Goal: Task Accomplishment & Management: Manage account settings

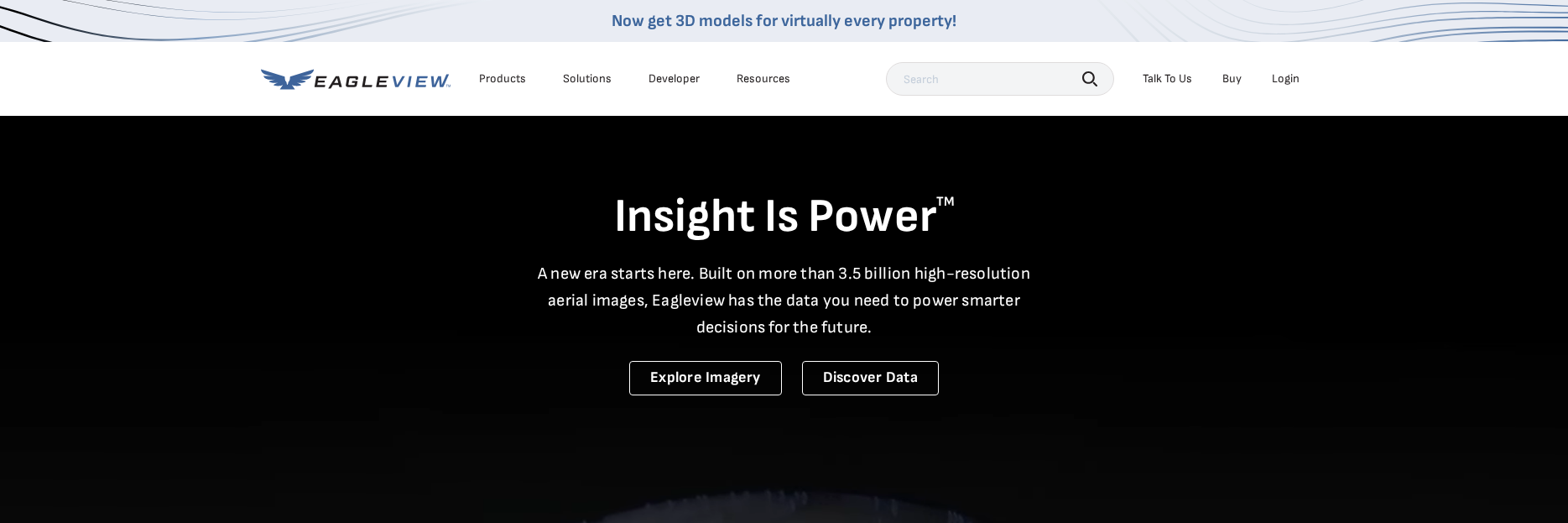
click at [1284, 77] on div "Login" at bounding box center [1285, 79] width 27 height 15
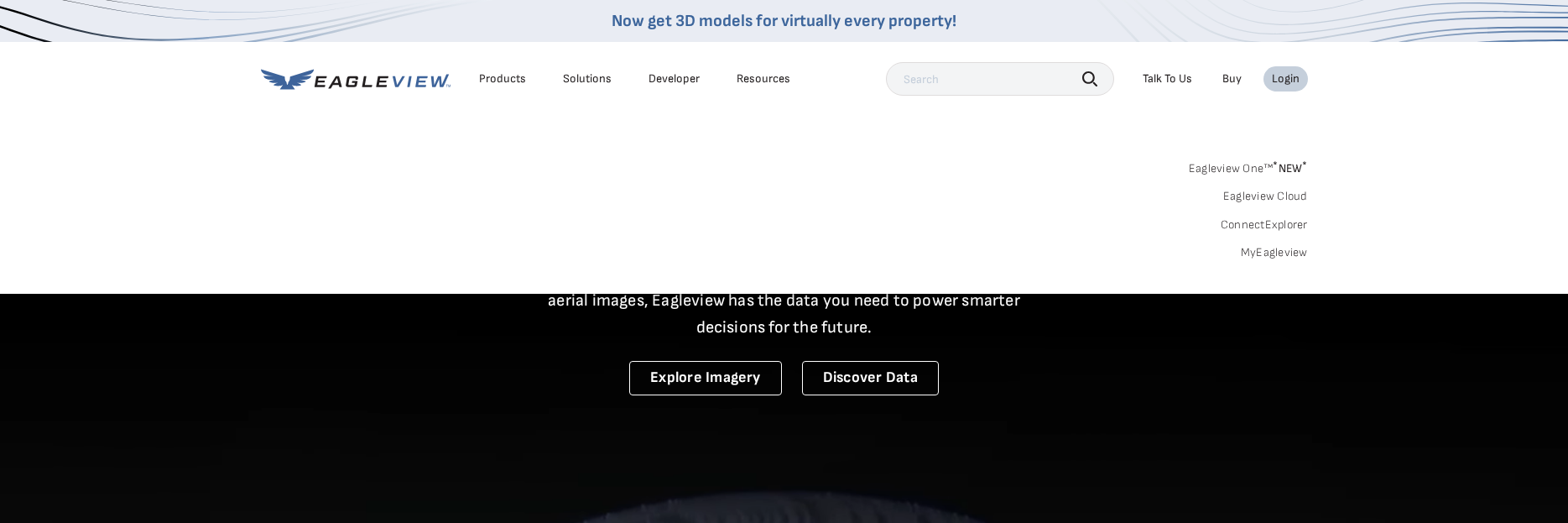
click at [1275, 255] on link "MyEagleview" at bounding box center [1275, 253] width 67 height 15
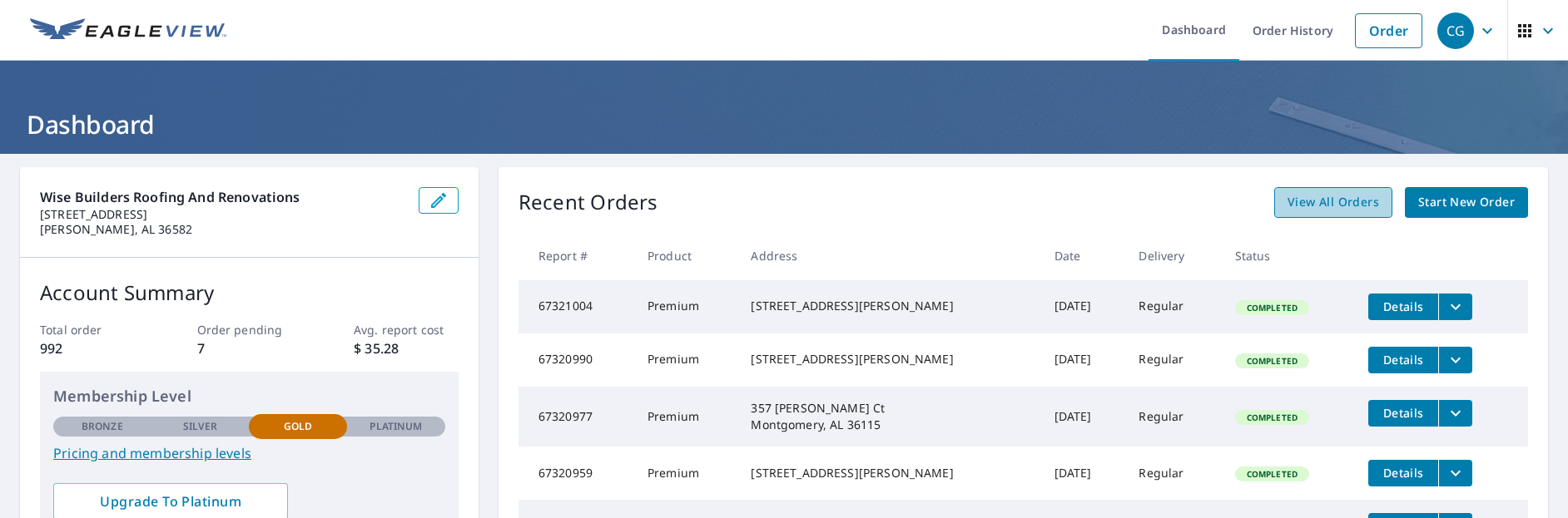
click at [1324, 213] on link "View All Orders" at bounding box center [1333, 202] width 118 height 31
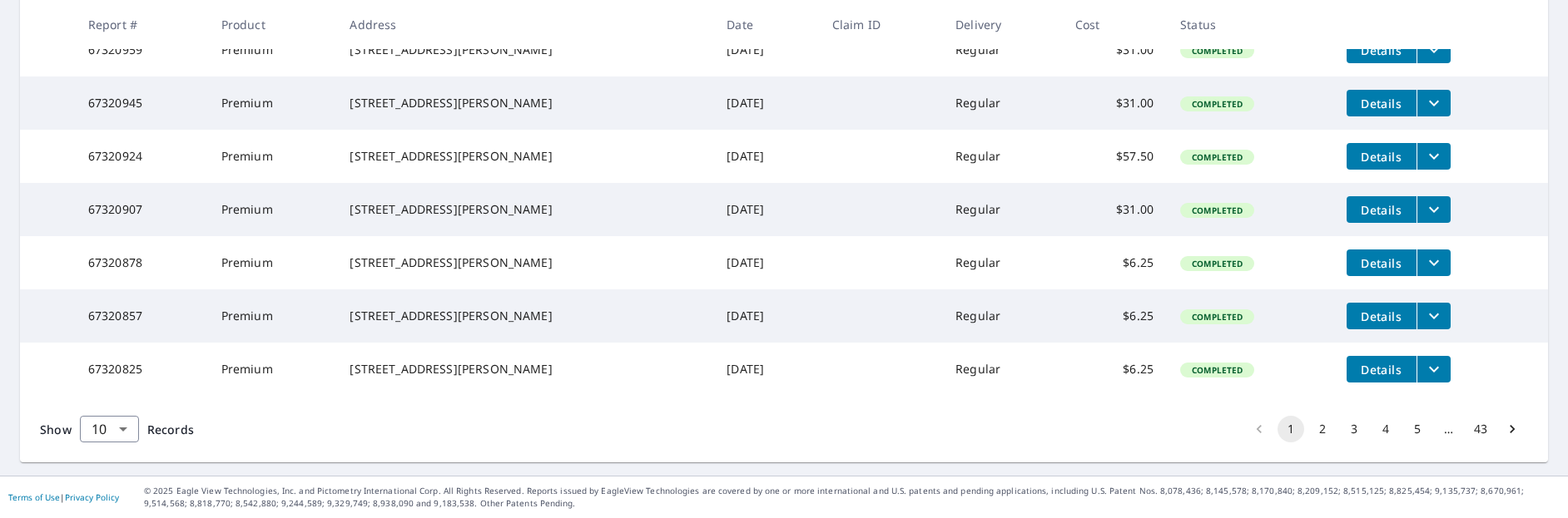
scroll to position [571, 0]
click at [1341, 428] on button "3" at bounding box center [1354, 429] width 26 height 26
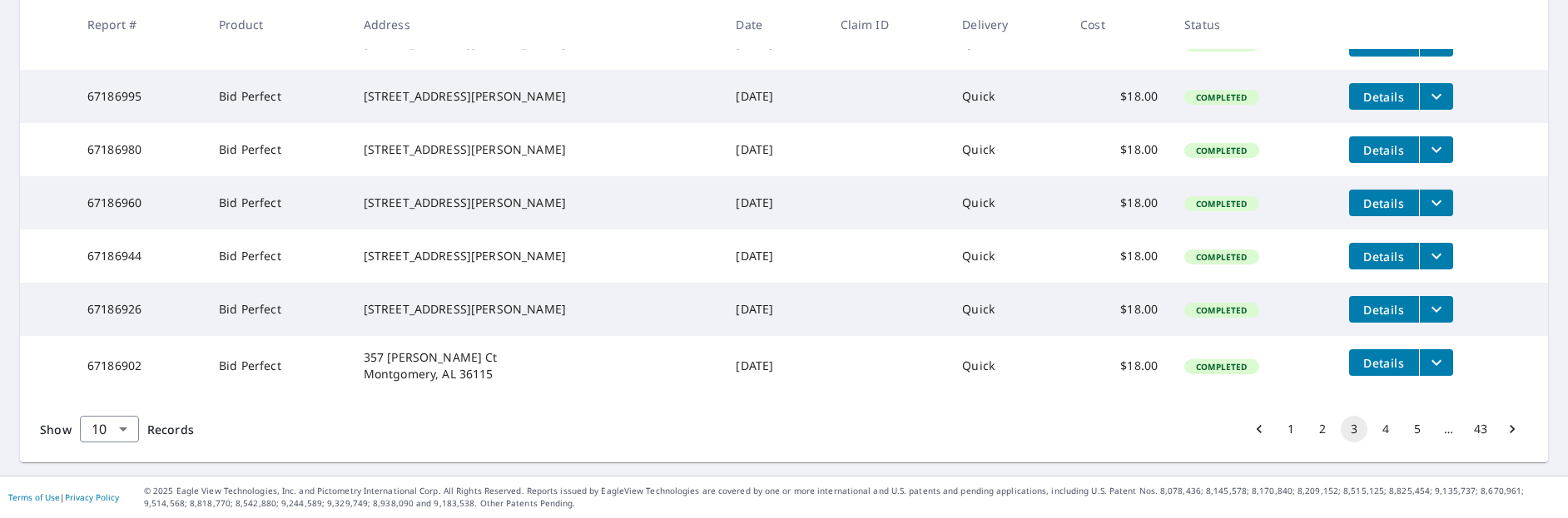
scroll to position [571, 0]
click at [1376, 428] on button "4" at bounding box center [1386, 429] width 26 height 26
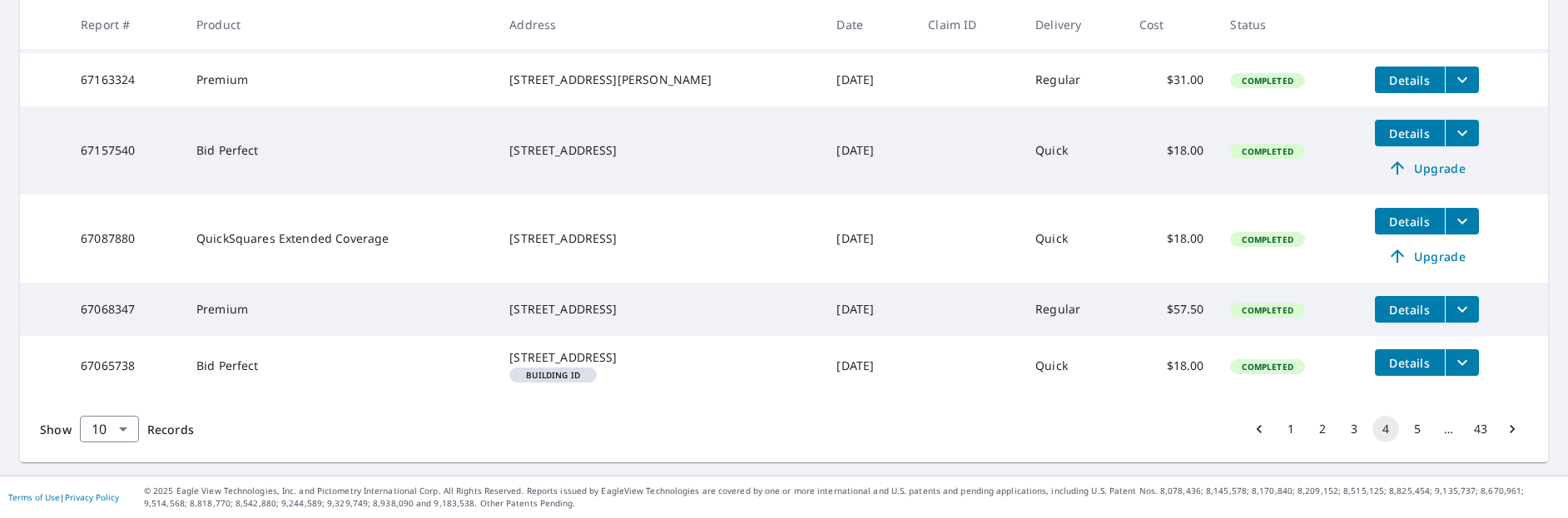
scroll to position [666, 0]
click at [1404, 432] on button "5" at bounding box center [1417, 429] width 26 height 26
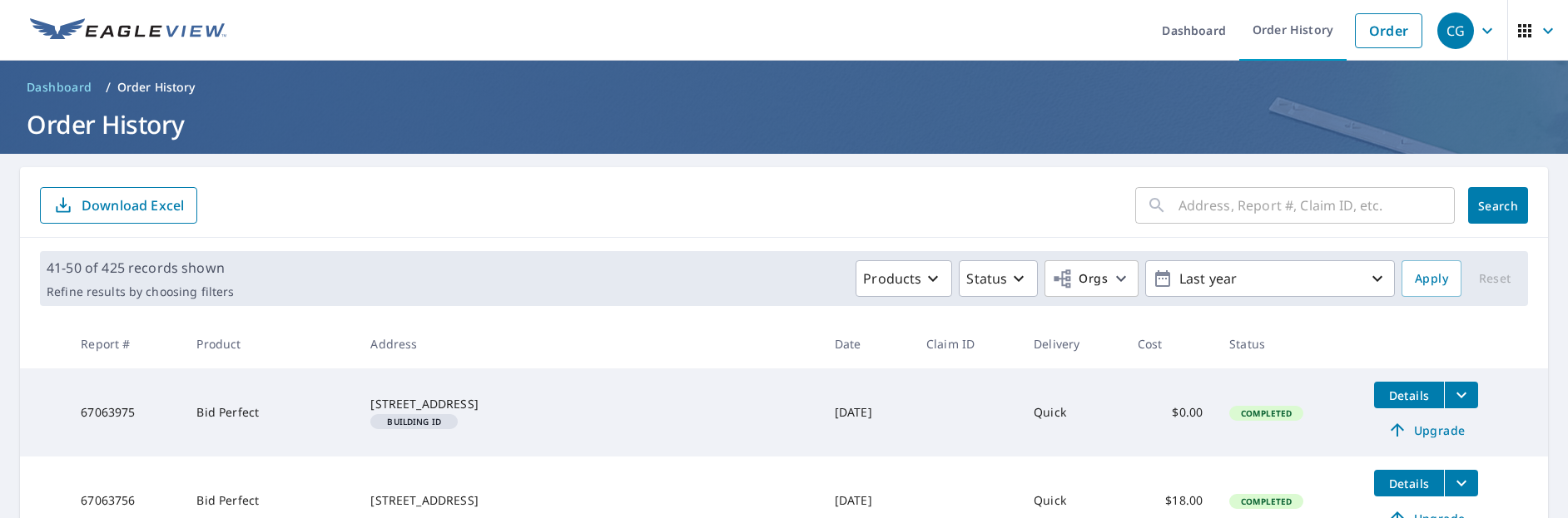
click at [1241, 211] on input "text" at bounding box center [1315, 206] width 276 height 47
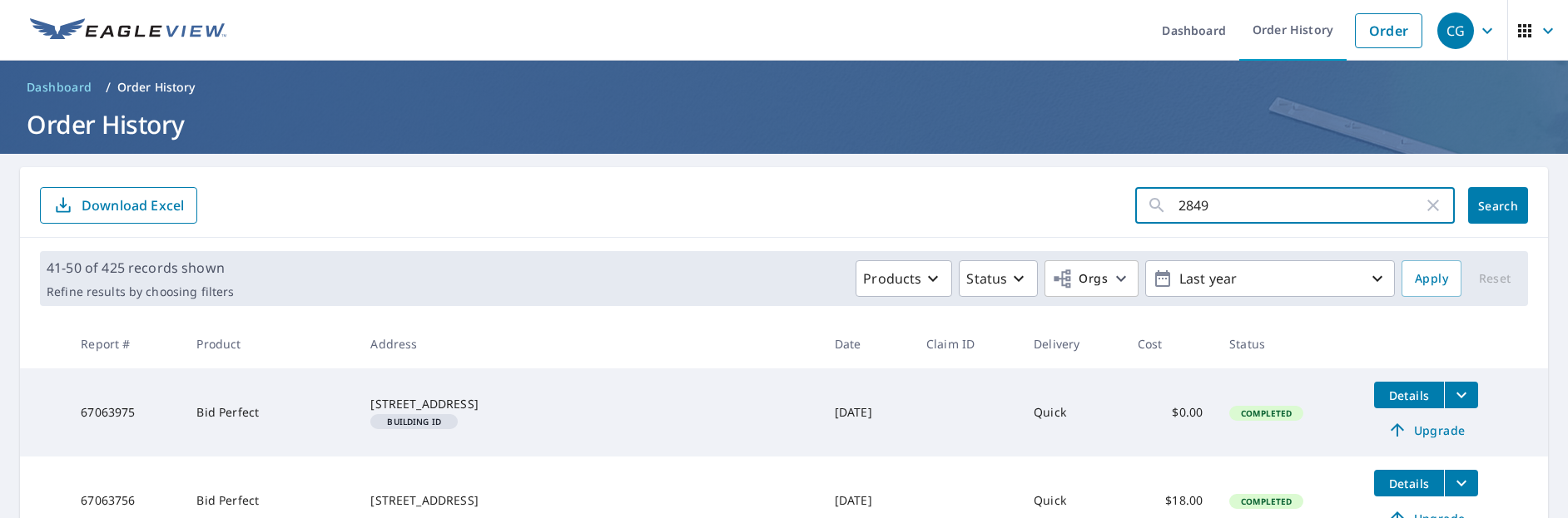
type input "28491"
click button "Search" at bounding box center [1498, 205] width 60 height 36
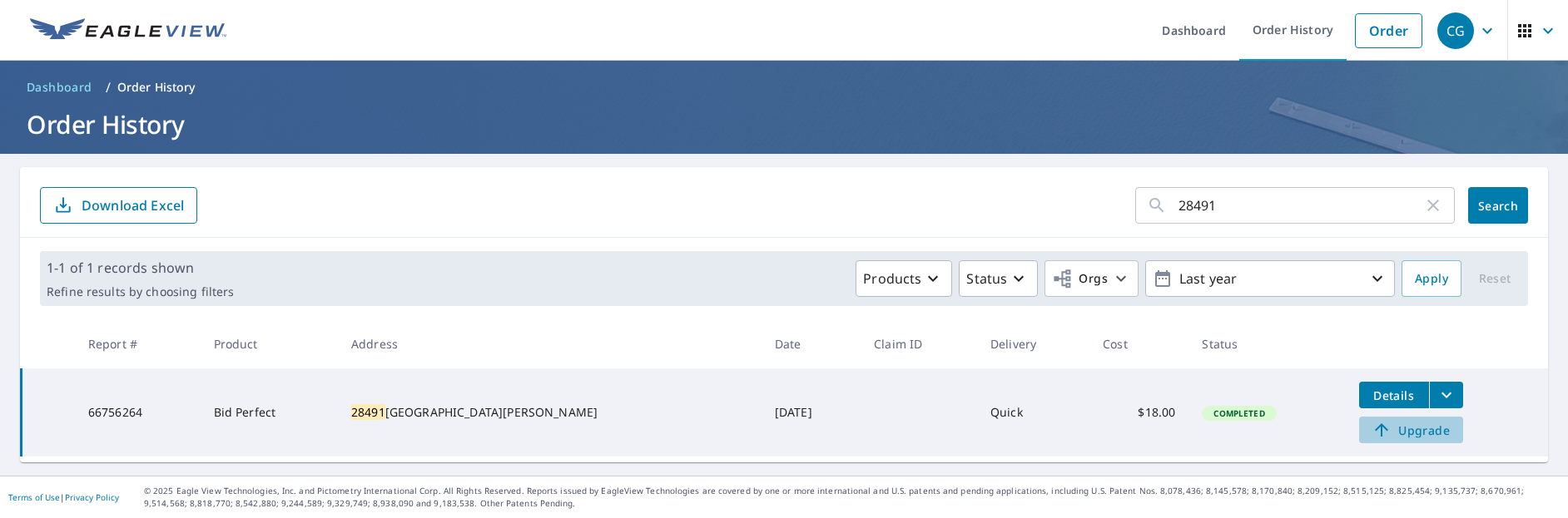
click at [1380, 432] on span "Upgrade" at bounding box center [1411, 429] width 84 height 20
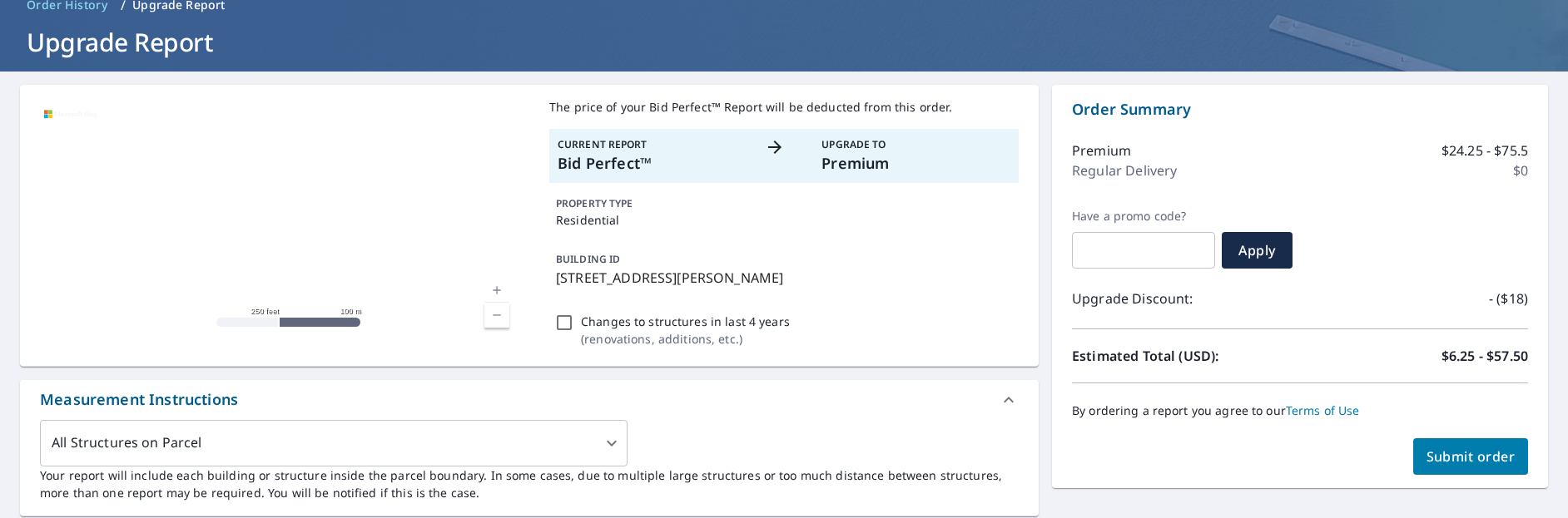
scroll to position [83, 0]
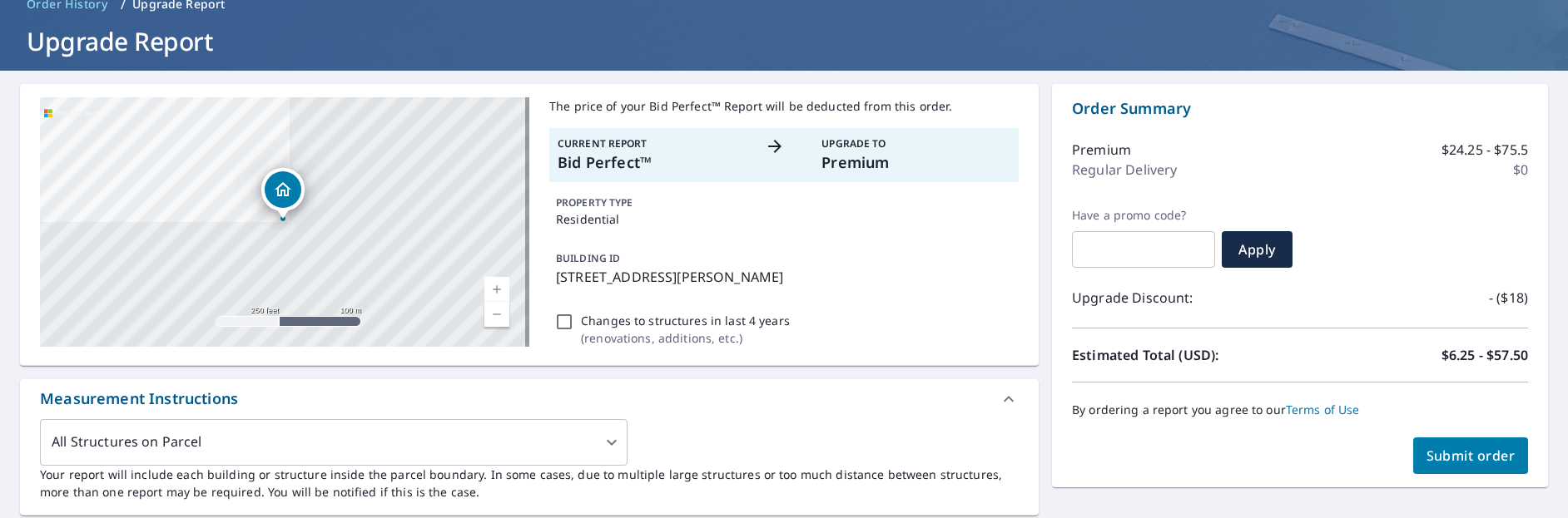
click at [1434, 453] on span "Submit order" at bounding box center [1471, 456] width 89 height 19
checkbox input "true"
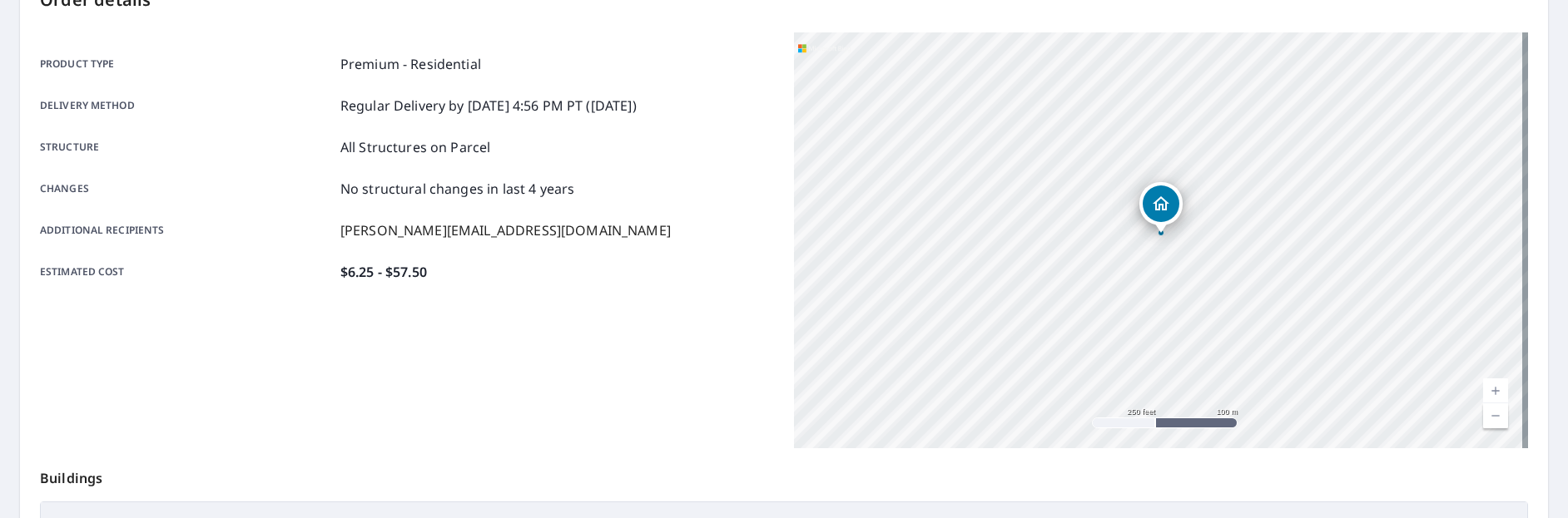
scroll to position [45, 0]
